Goal: Share content: Share content

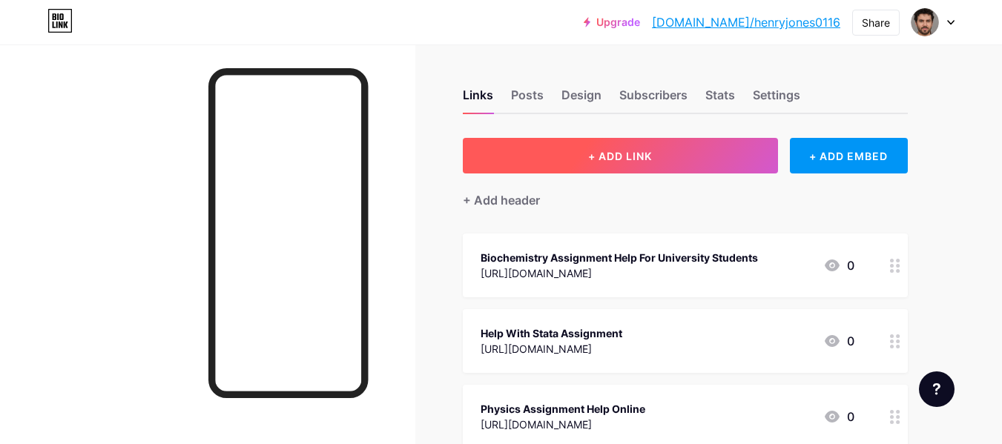
click at [567, 159] on button "+ ADD LINK" at bounding box center [620, 156] width 315 height 36
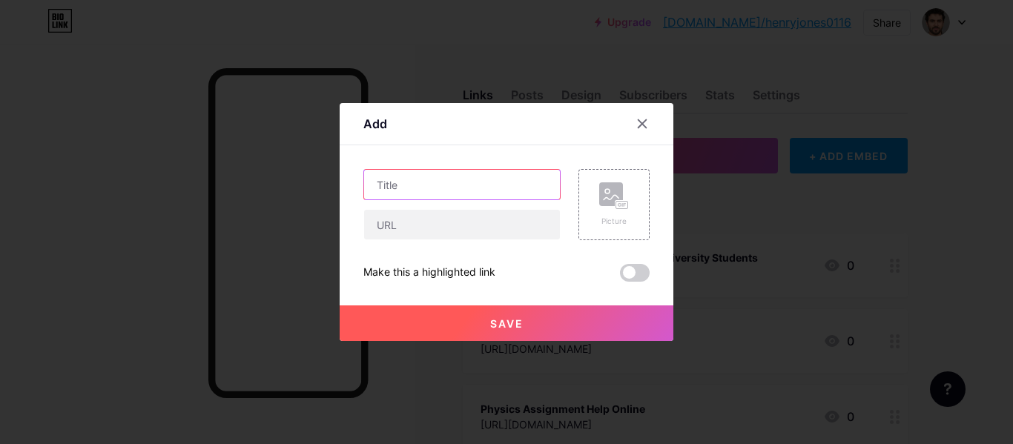
click at [429, 192] on input "text" at bounding box center [462, 185] width 196 height 30
click at [394, 159] on div "Content YouTube Play YouTube video without leaving your page. ADD Vimeo Play Vi…" at bounding box center [506, 213] width 286 height 136
click at [404, 176] on input "text" at bounding box center [462, 185] width 196 height 30
paste input "Help With Business Development Assignment"
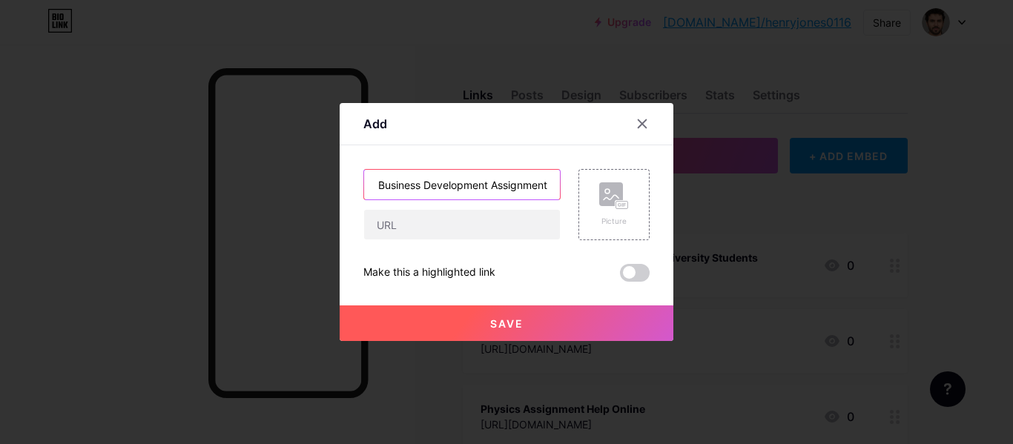
type input "Help With Business Development Assignment"
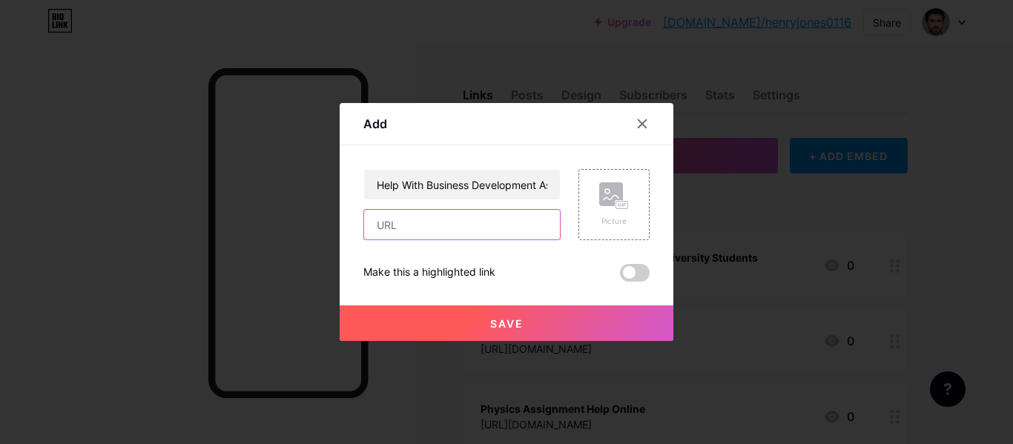
click at [418, 223] on input "text" at bounding box center [462, 225] width 196 height 30
paste input "[URL][DOMAIN_NAME]"
type input "[URL][DOMAIN_NAME]"
click at [498, 313] on button "Save" at bounding box center [507, 324] width 334 height 36
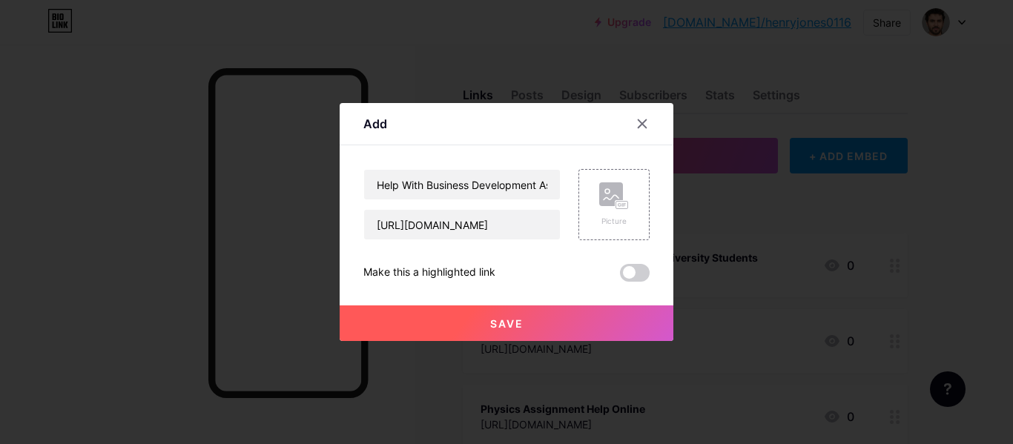
scroll to position [0, 0]
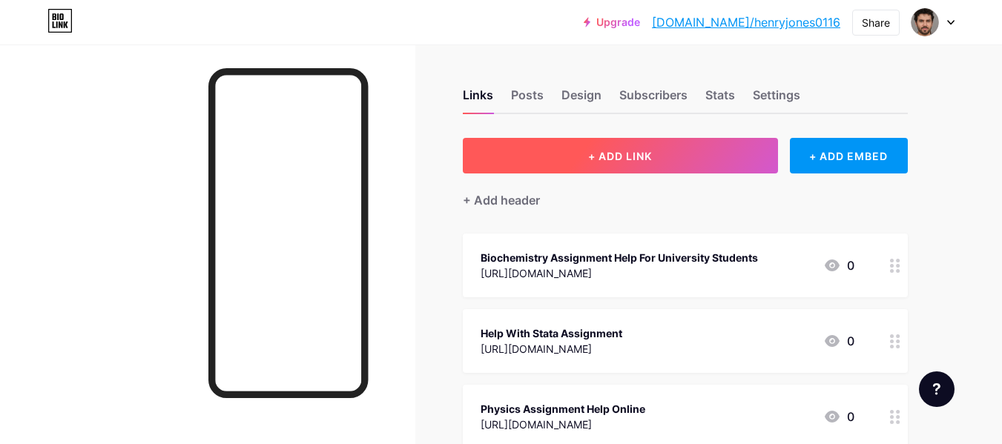
click at [589, 163] on button "+ ADD LINK" at bounding box center [620, 156] width 315 height 36
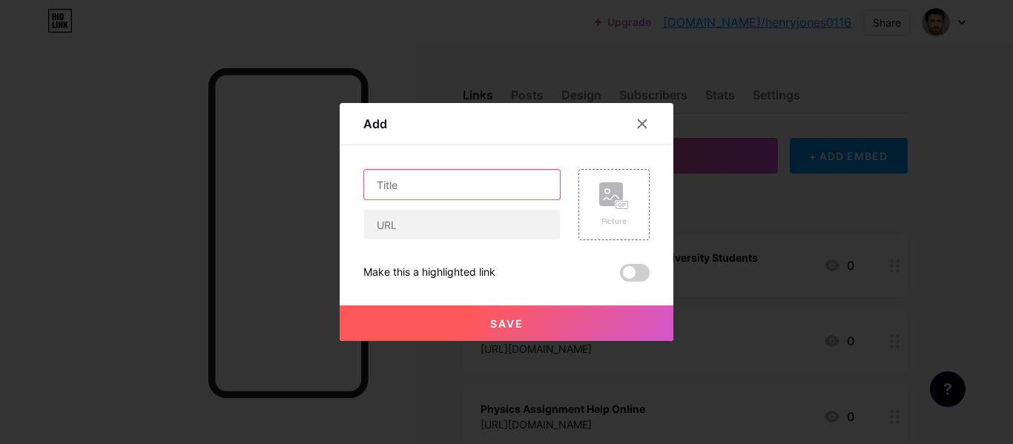
click at [463, 179] on input "text" at bounding box center [462, 185] width 196 height 30
paste input "International Business Assignment Help"
type input "International Business Assignment Help"
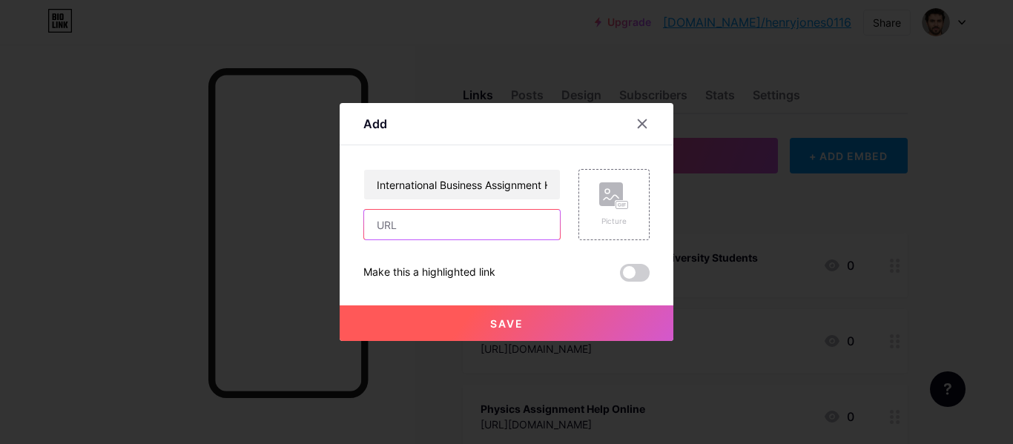
click at [424, 224] on input "text" at bounding box center [462, 225] width 196 height 30
paste input "[URL][DOMAIN_NAME]"
type input "[URL][DOMAIN_NAME]"
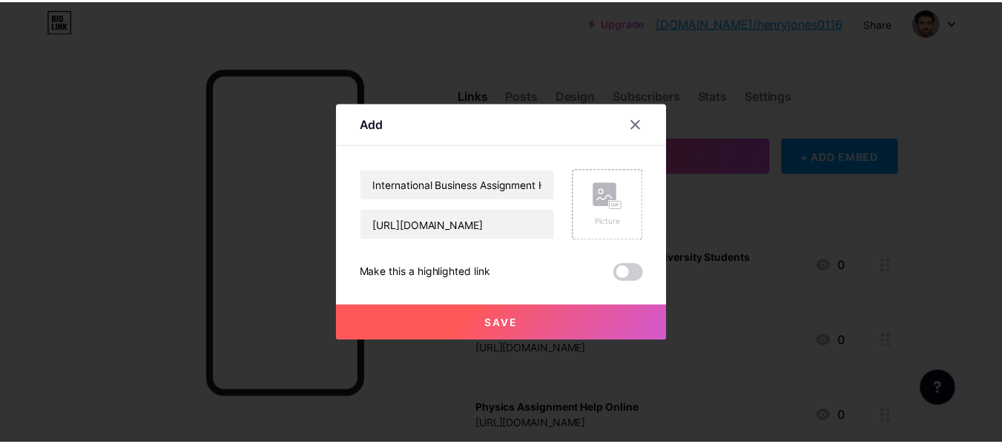
scroll to position [0, 0]
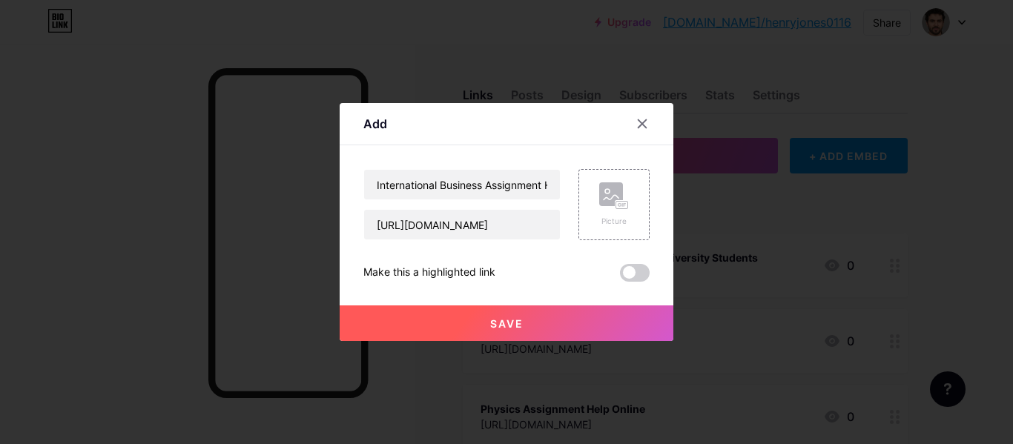
click at [498, 325] on span "Save" at bounding box center [506, 323] width 33 height 13
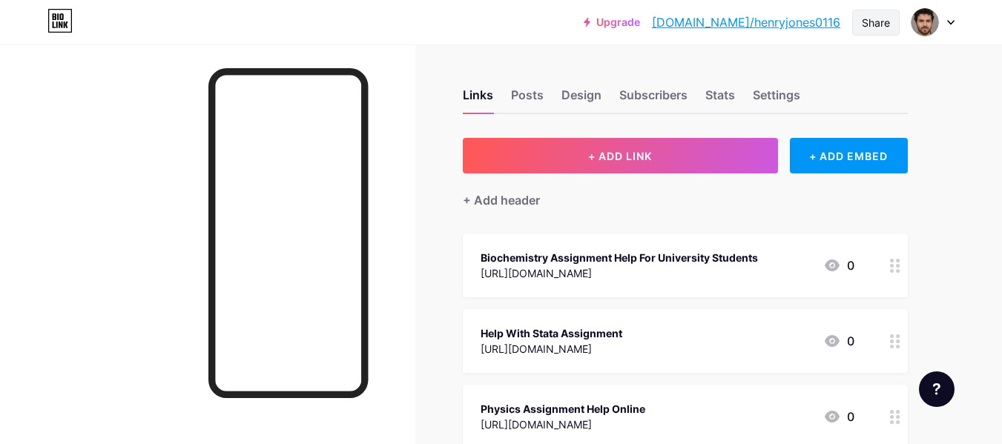
click at [882, 22] on div "Share" at bounding box center [876, 23] width 28 height 16
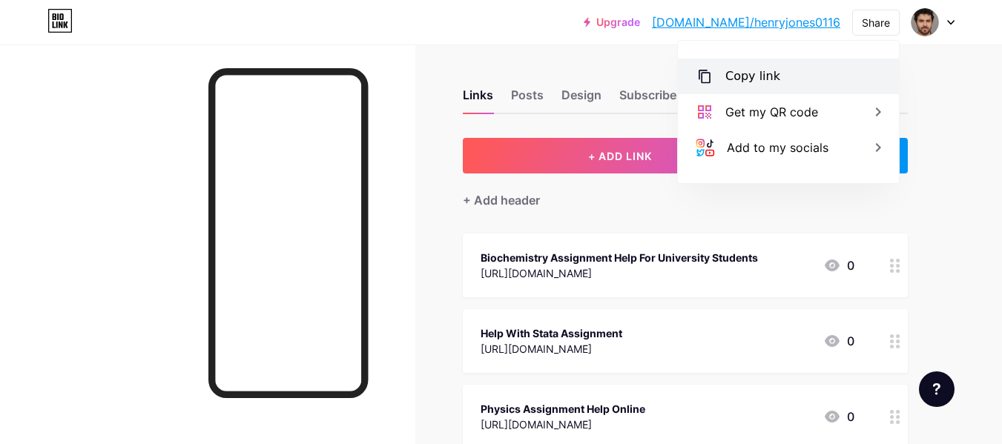
click at [757, 76] on div "Copy link" at bounding box center [752, 76] width 55 height 18
